Goal: Check status

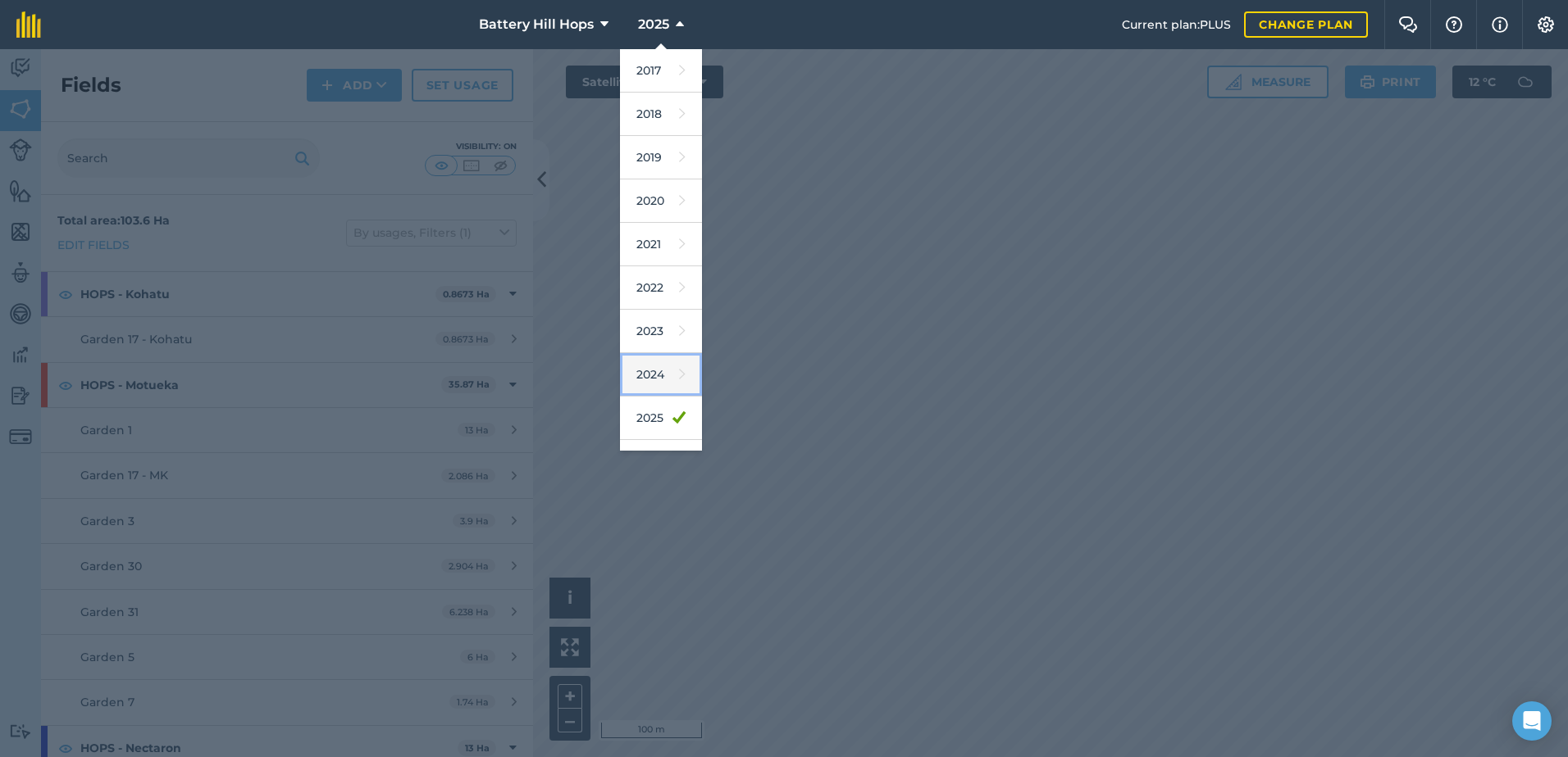
click at [653, 371] on link "2024" at bounding box center [660, 374] width 82 height 43
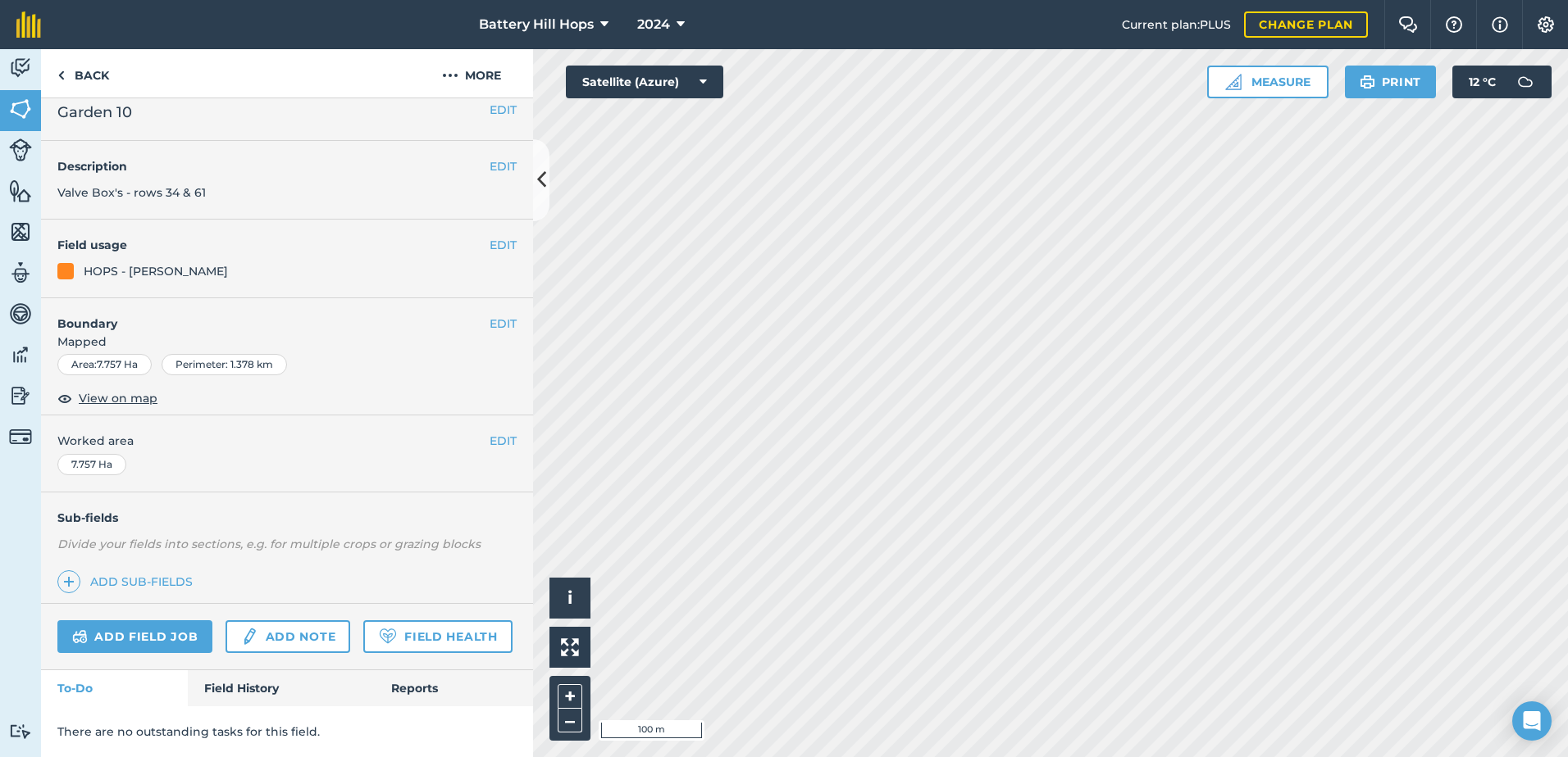
scroll to position [60, 0]
click at [215, 691] on link "Field History" at bounding box center [281, 689] width 186 height 36
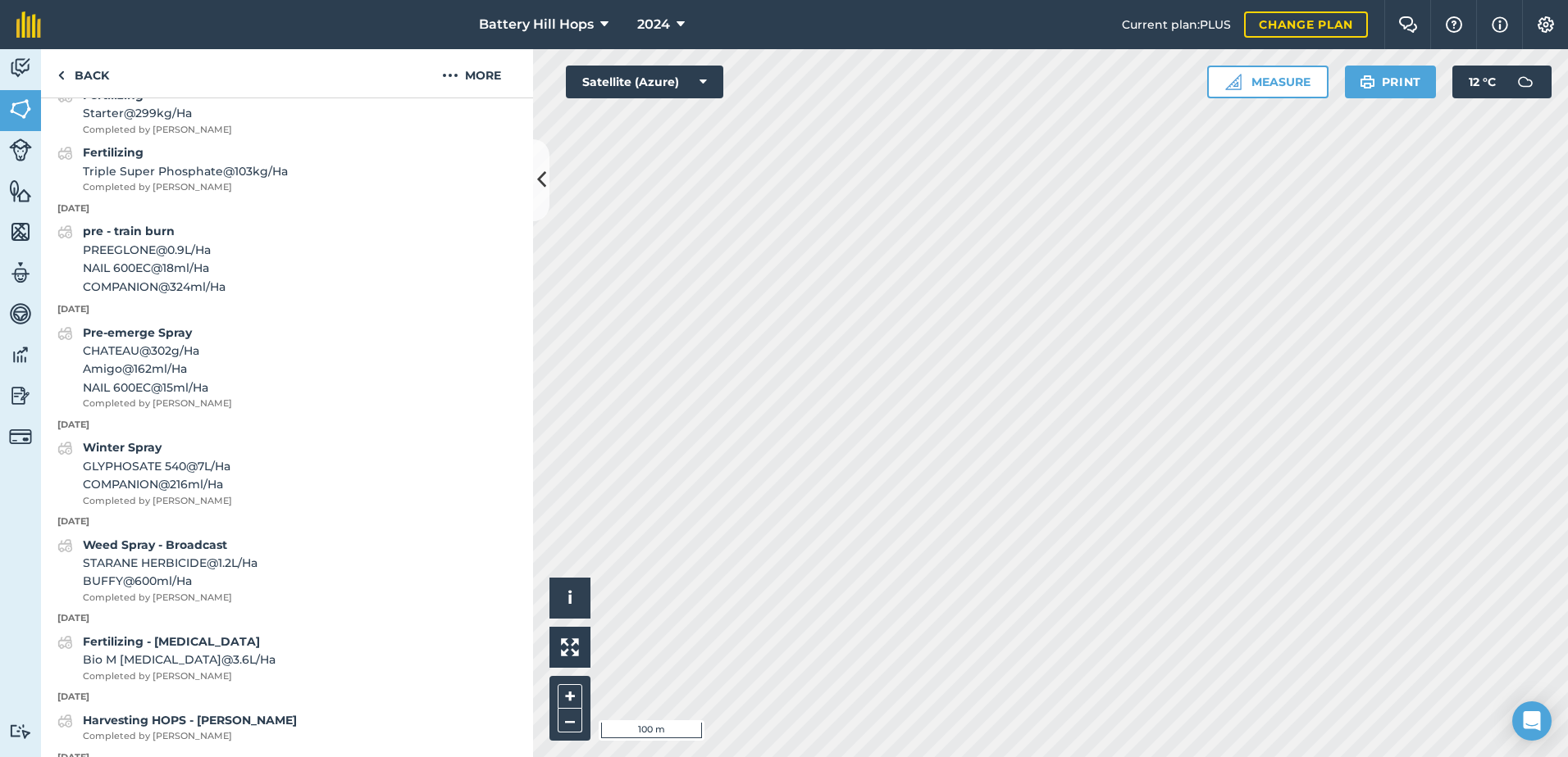
scroll to position [2710, 0]
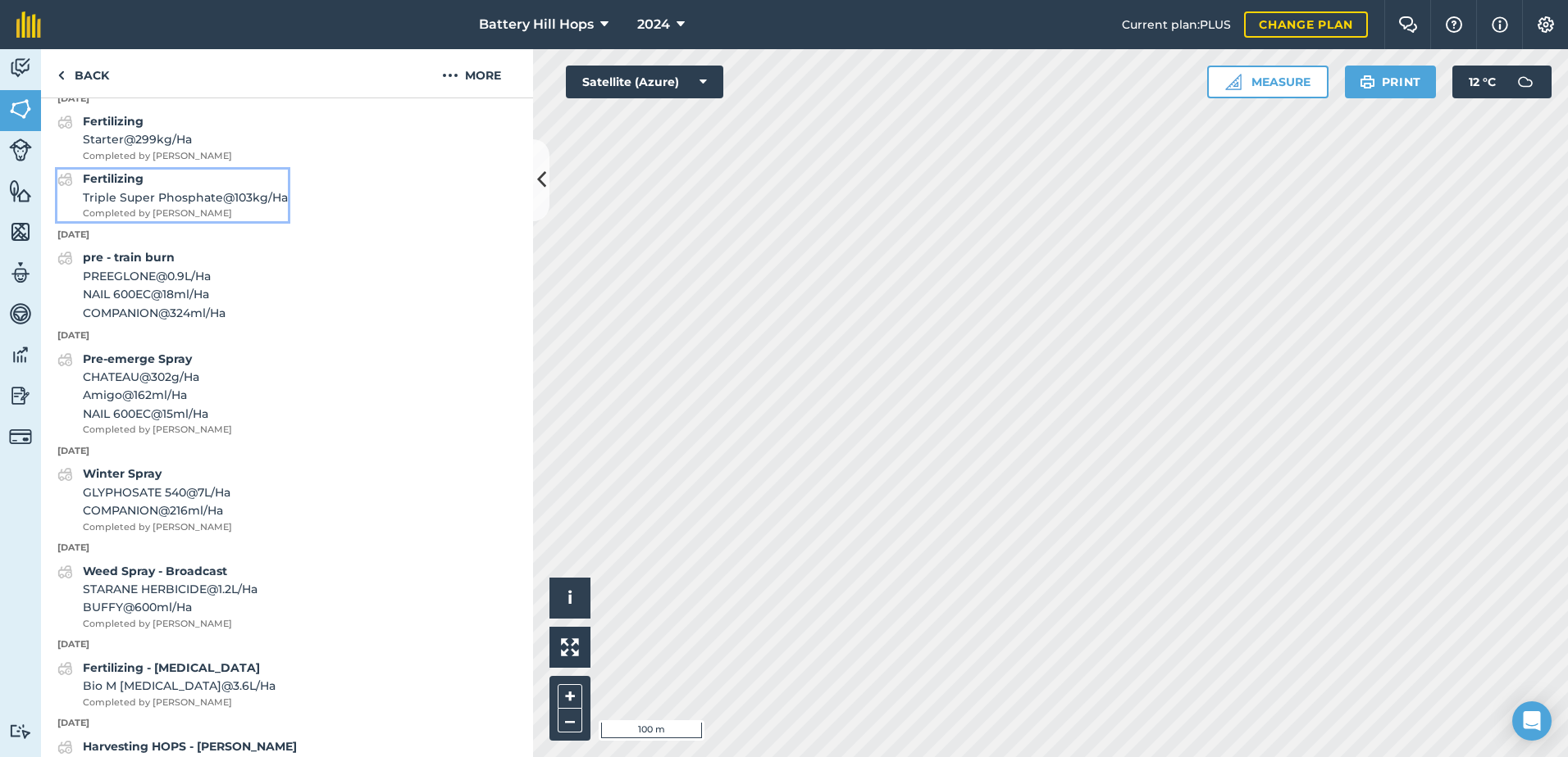
click at [140, 206] on span "Triple Super Phosphate @ 103 kg / Ha" at bounding box center [185, 197] width 205 height 18
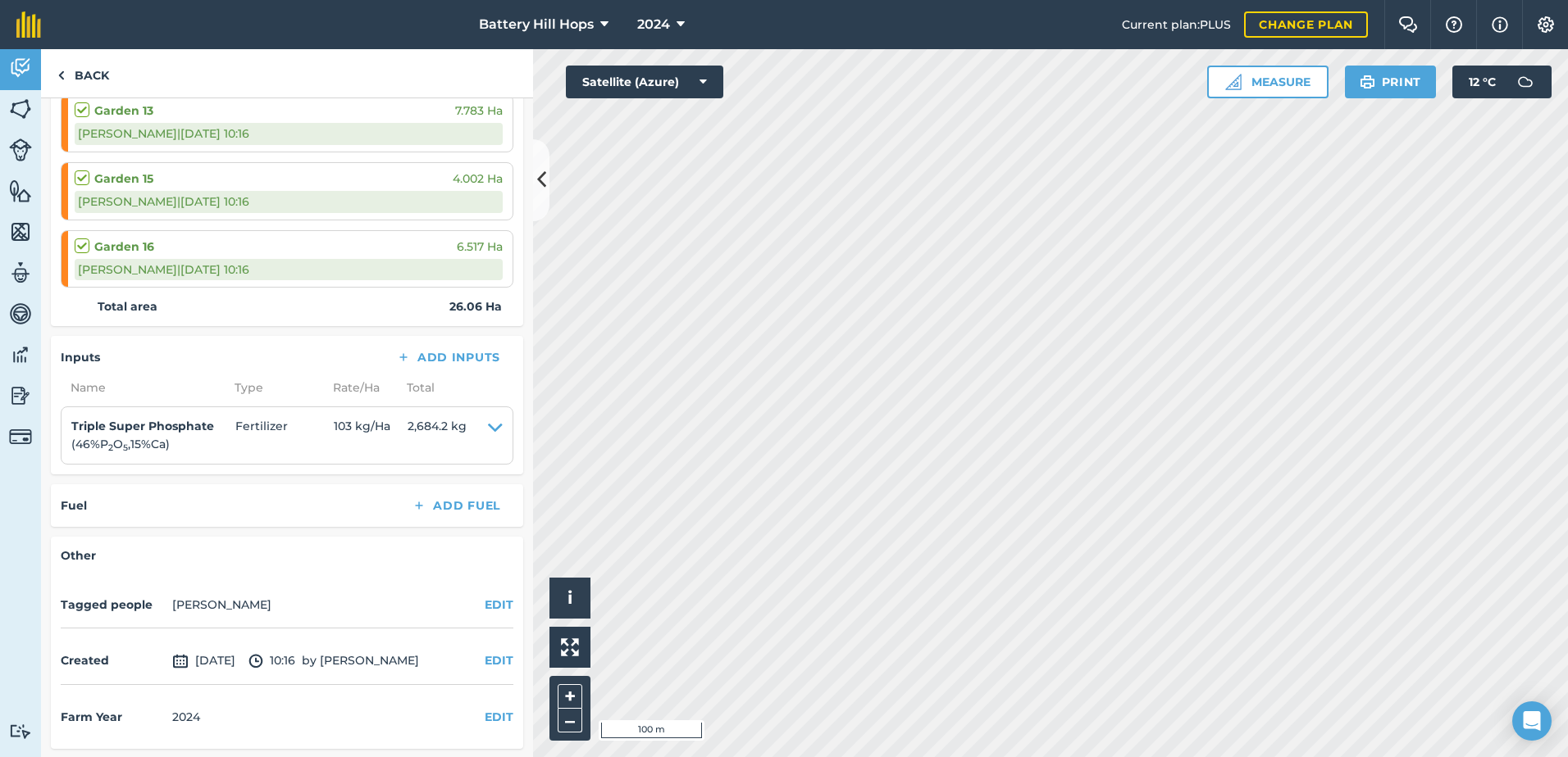
scroll to position [337, 0]
